Goal: Information Seeking & Learning: Learn about a topic

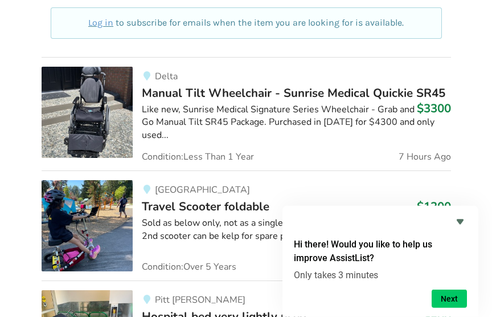
scroll to position [746, 0]
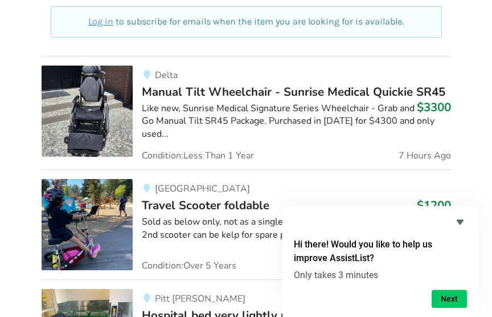
click at [475, 222] on div "Equipment Listings Filter Sort Most recent Price ascending Price descending Oth…" at bounding box center [246, 171] width 492 height 1341
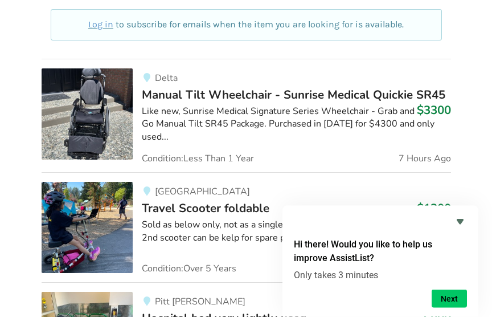
scroll to position [742, 0]
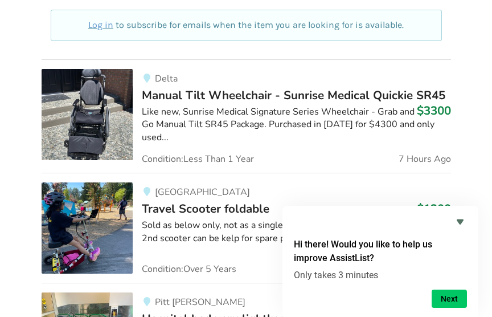
click at [451, 307] on button "Next" at bounding box center [449, 298] width 35 height 18
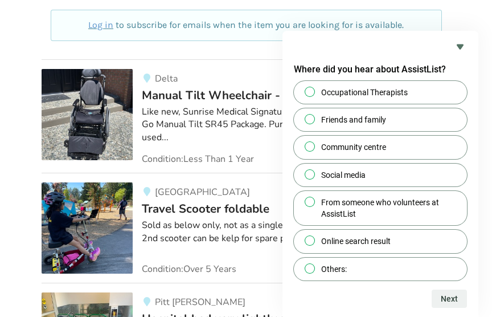
click at [478, 179] on div "Equipment Listings Filter Sort Most recent Price ascending Price descending Oth…" at bounding box center [246, 174] width 492 height 1341
click at [457, 54] on icon "Hide survey" at bounding box center [460, 47] width 14 height 14
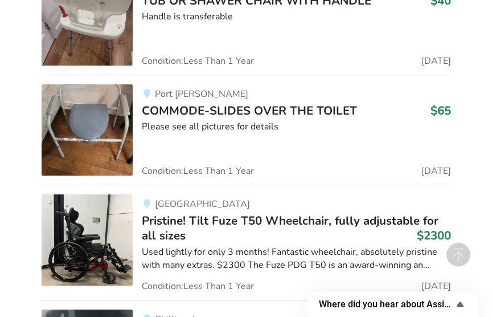
scroll to position [2495, 0]
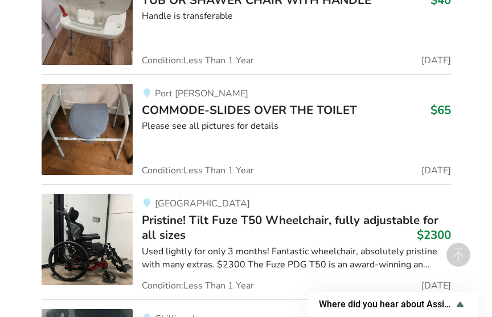
click at [385, 250] on div "Used lightly for only 3 months! Fantastic wheelchair, absolutely pristine with …" at bounding box center [296, 258] width 309 height 26
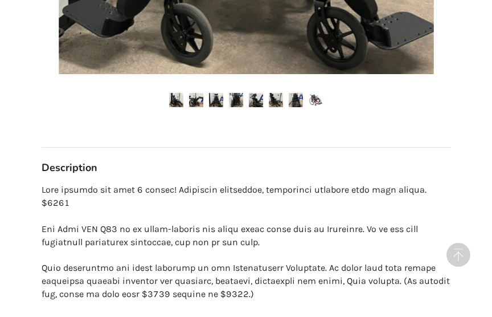
scroll to position [577, 0]
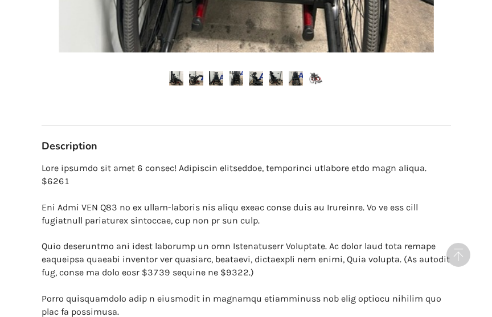
click at [452, 242] on div "[GEOGRAPHIC_DATA] Last Updated [DATE] Pristine! Tilt Fuze T50 Wheelchair, fully…" at bounding box center [246, 294] width 428 height 1512
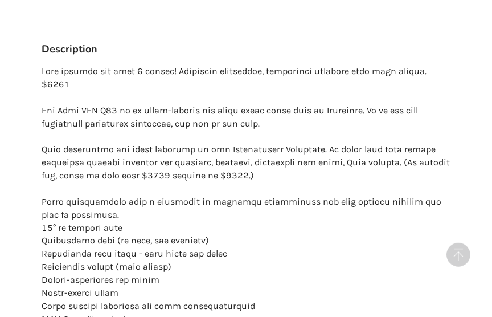
scroll to position [675, 0]
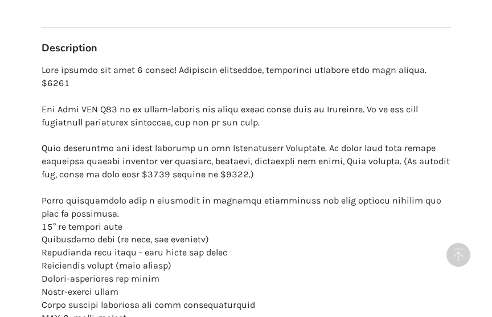
click at [418, 276] on p at bounding box center [246, 233] width 409 height 338
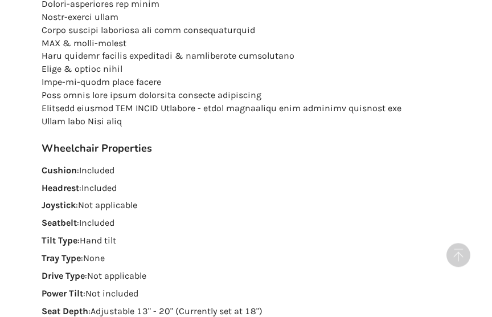
scroll to position [950, 0]
click at [485, 277] on div "Back to Results [GEOGRAPHIC_DATA] Last Updated [DATE] Pristine! Tilt Fuze T50 W…" at bounding box center [246, 305] width 492 height 2390
click at [487, 301] on div "Back to Results [GEOGRAPHIC_DATA] Last Updated [DATE] Pristine! Tilt Fuze T50 W…" at bounding box center [246, 305] width 492 height 2390
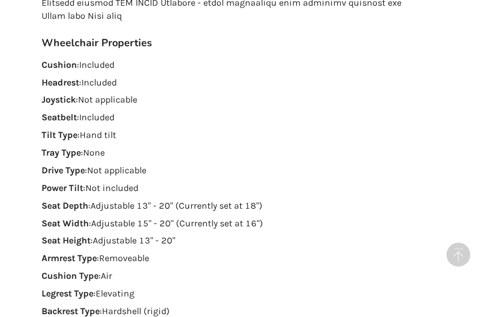
scroll to position [1055, 0]
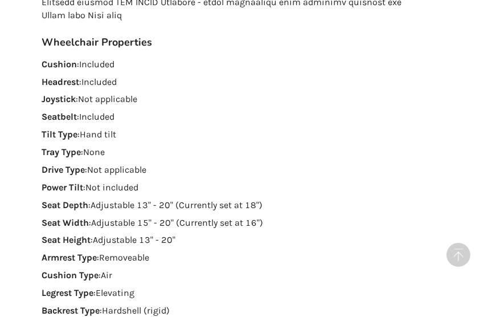
click at [397, 304] on p "Backrest Type : Hardshell (rigid)" at bounding box center [246, 310] width 409 height 13
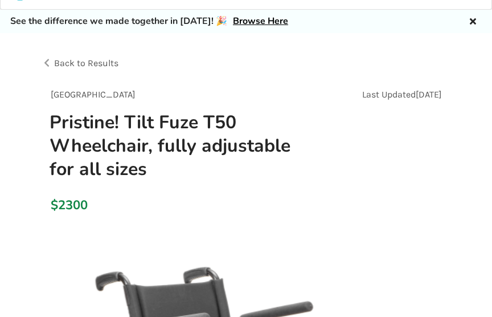
scroll to position [27, 0]
click at [443, 190] on div "$2300" at bounding box center [246, 206] width 409 height 32
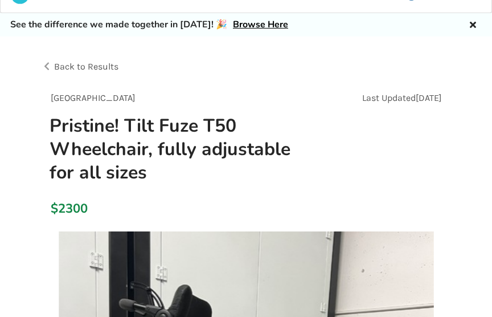
scroll to position [5, 0]
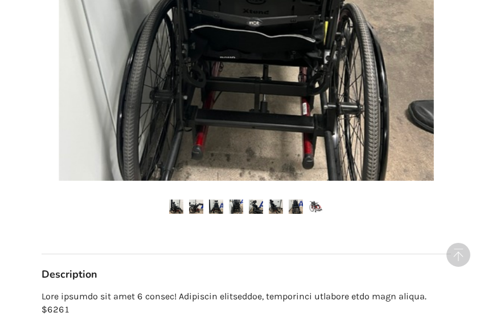
scroll to position [454, 0]
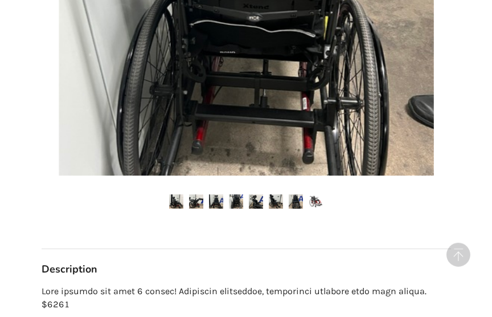
click at [302, 203] on img at bounding box center [296, 201] width 14 height 14
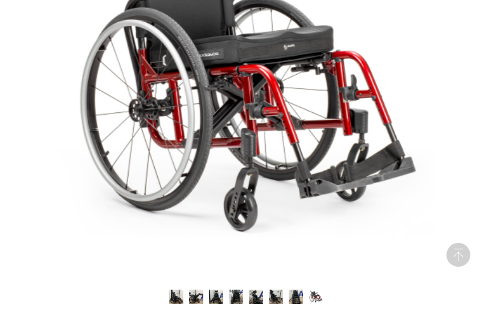
scroll to position [362, 0]
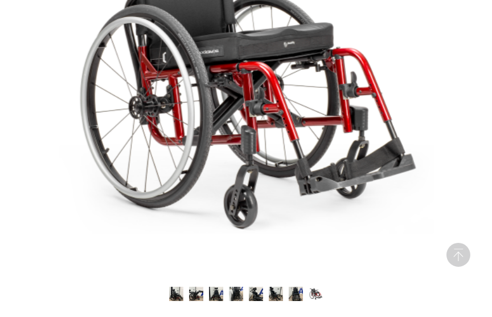
click at [302, 294] on img at bounding box center [296, 293] width 14 height 14
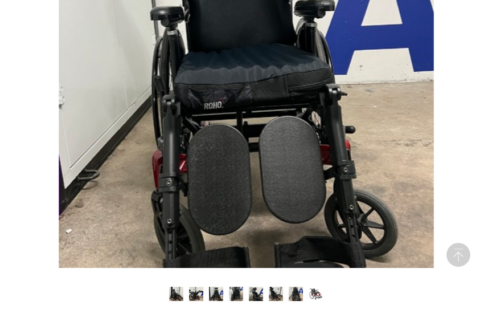
click at [299, 293] on img at bounding box center [296, 293] width 14 height 14
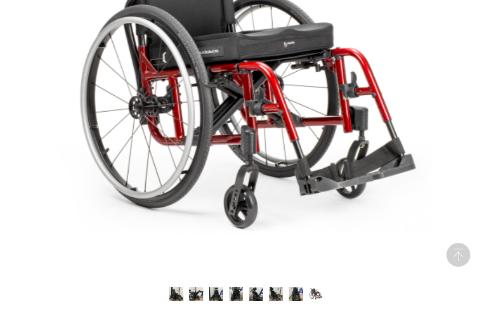
click at [280, 293] on img at bounding box center [276, 293] width 14 height 14
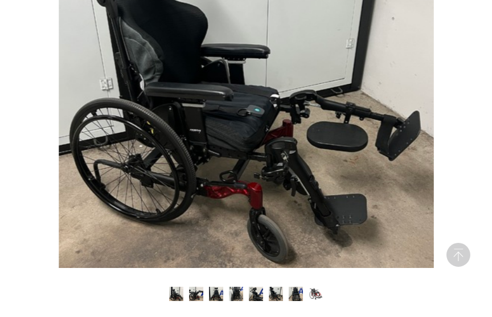
click at [260, 290] on img at bounding box center [256, 293] width 14 height 14
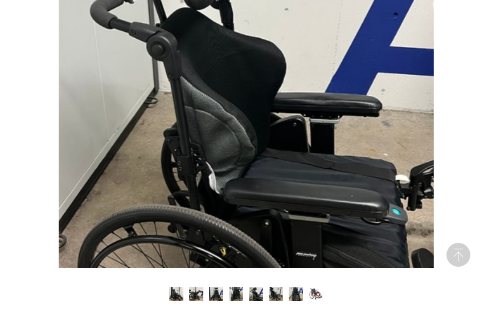
click at [242, 291] on img at bounding box center [236, 293] width 14 height 14
click at [221, 287] on img at bounding box center [216, 293] width 14 height 14
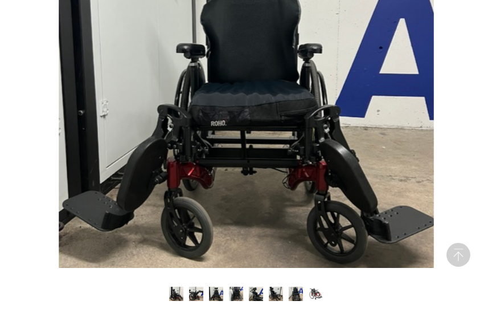
click at [174, 299] on img at bounding box center [176, 293] width 14 height 14
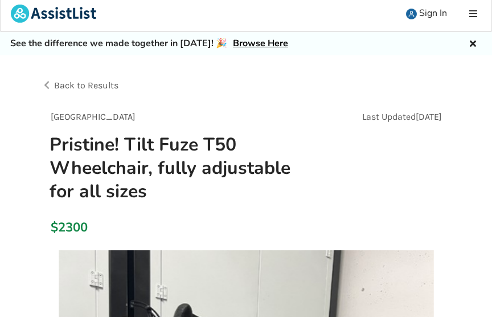
scroll to position [0, 0]
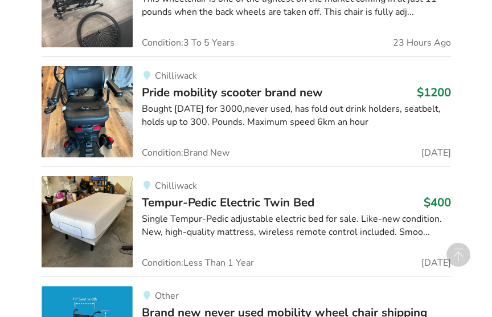
scroll to position [1738, 0]
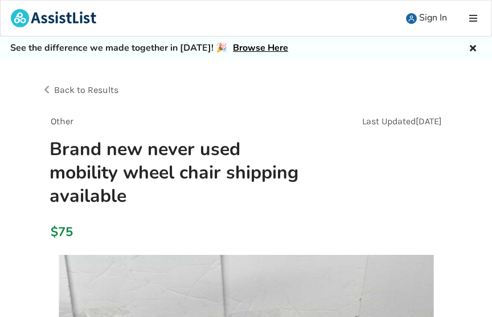
click at [251, 48] on link "Browse Here" at bounding box center [260, 48] width 55 height 13
